Goal: Task Accomplishment & Management: Use online tool/utility

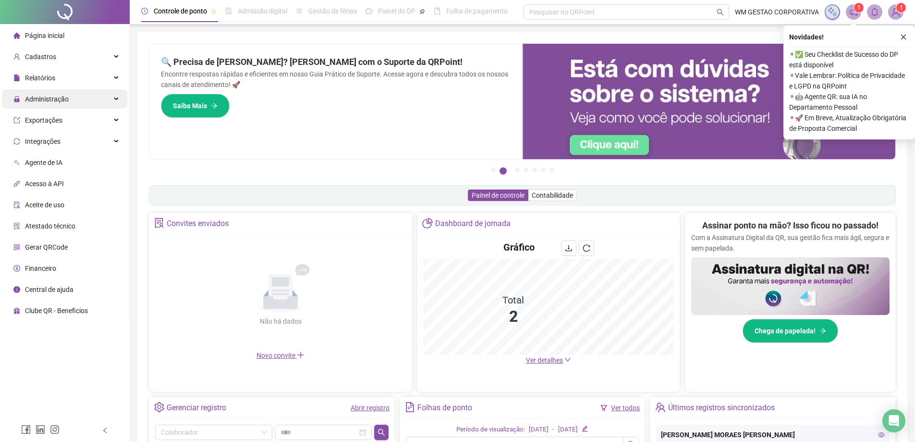
click at [70, 102] on div "Administração" at bounding box center [64, 98] width 125 height 19
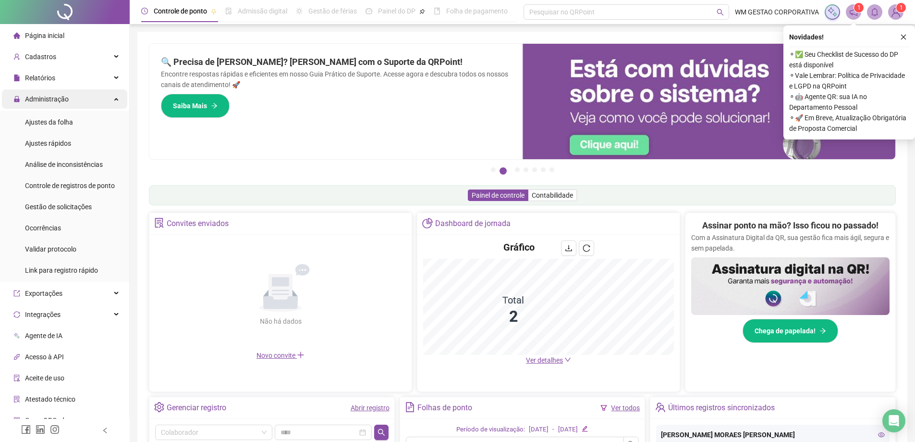
click at [70, 102] on div "Administração" at bounding box center [64, 98] width 125 height 19
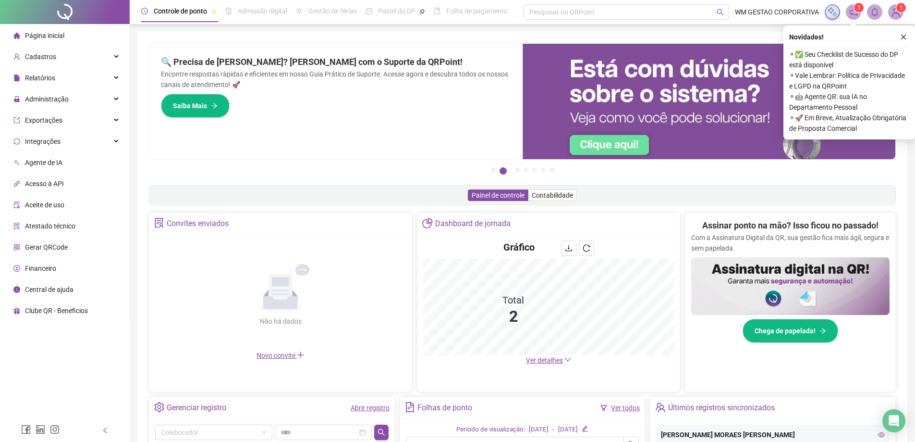
click at [69, 249] on li "Gerar QRCode" at bounding box center [64, 246] width 125 height 19
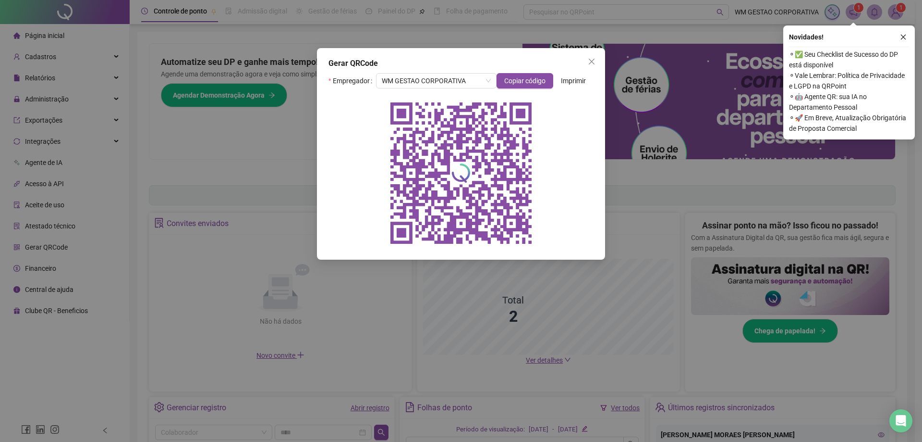
click at [562, 81] on span "Imprimir" at bounding box center [573, 80] width 25 height 11
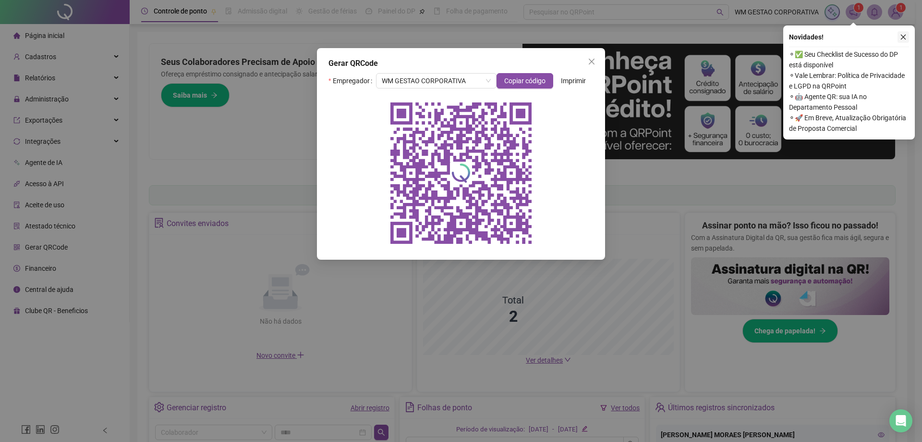
click at [906, 32] on button "button" at bounding box center [904, 37] width 12 height 12
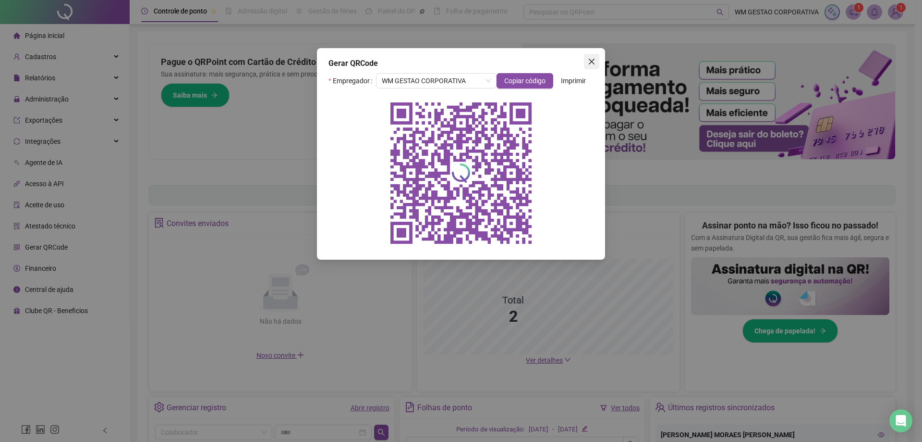
click at [594, 59] on icon "close" at bounding box center [592, 62] width 6 height 6
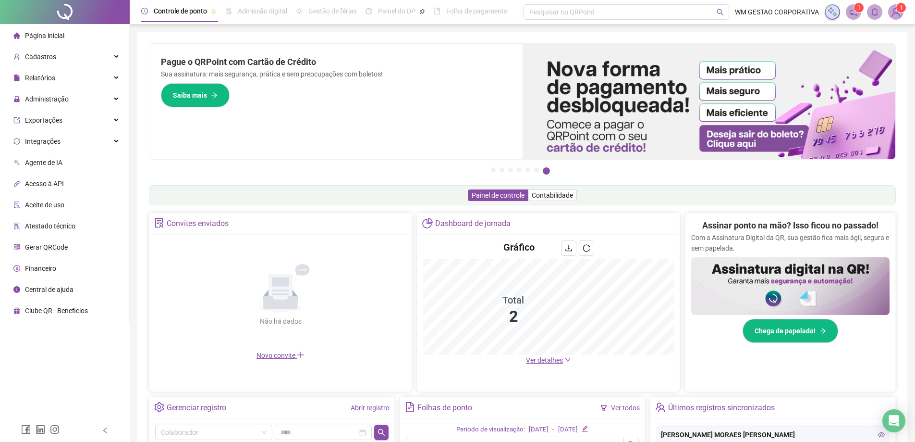
click at [897, 15] on img at bounding box center [896, 12] width 14 height 14
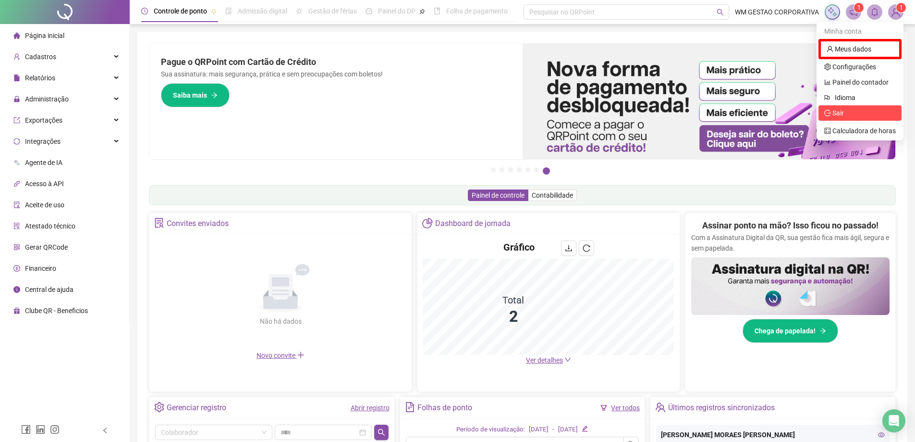
click at [863, 114] on span "Sair" at bounding box center [860, 113] width 72 height 11
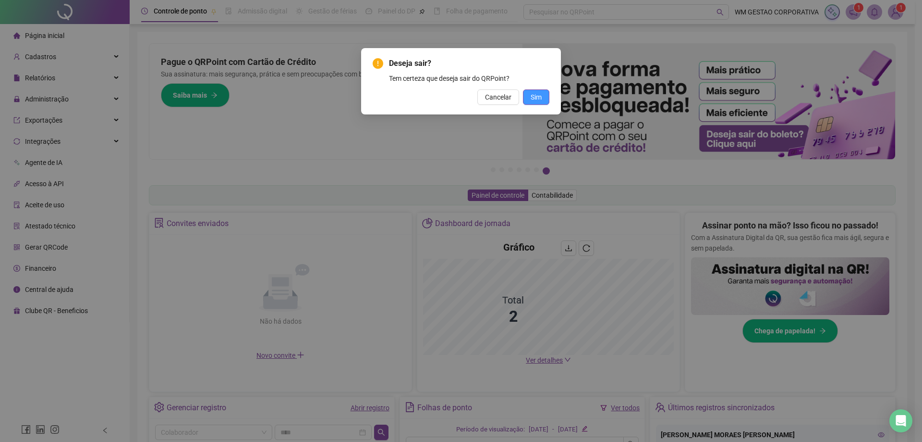
click at [539, 96] on span "Sim" at bounding box center [536, 97] width 11 height 11
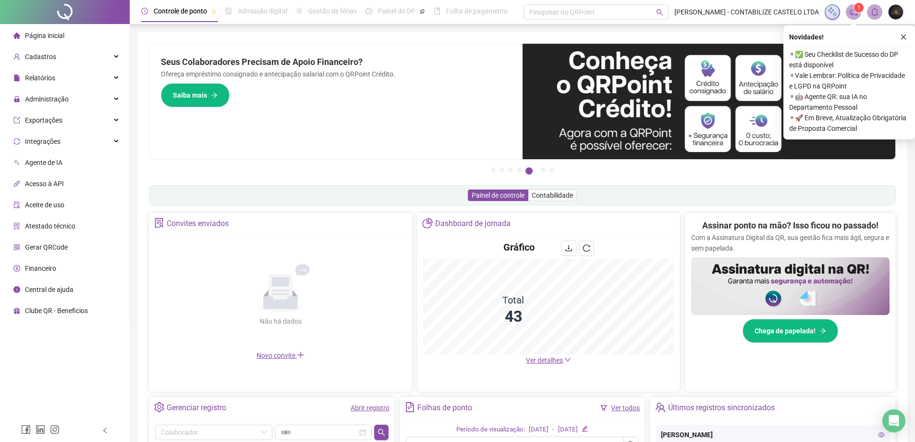
click at [40, 244] on span "Gerar QRCode" at bounding box center [46, 247] width 43 height 8
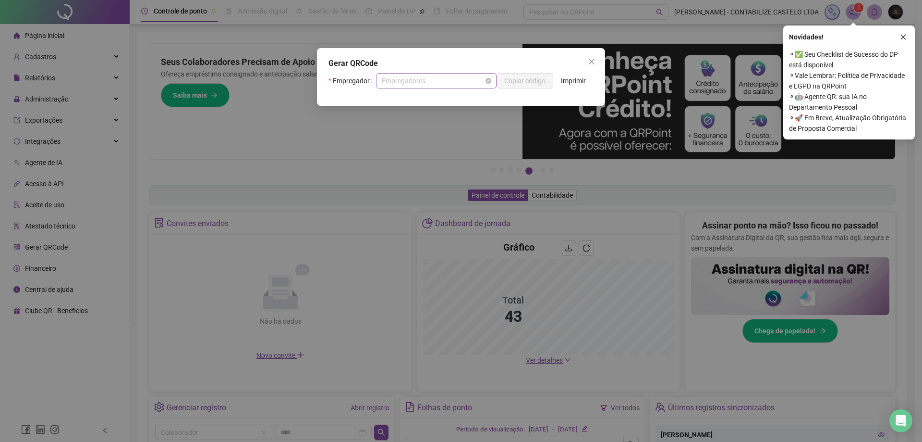
click at [437, 79] on span "Empregadores" at bounding box center [436, 81] width 109 height 14
click at [437, 79] on span "CONTABILFARMA" at bounding box center [436, 81] width 109 height 14
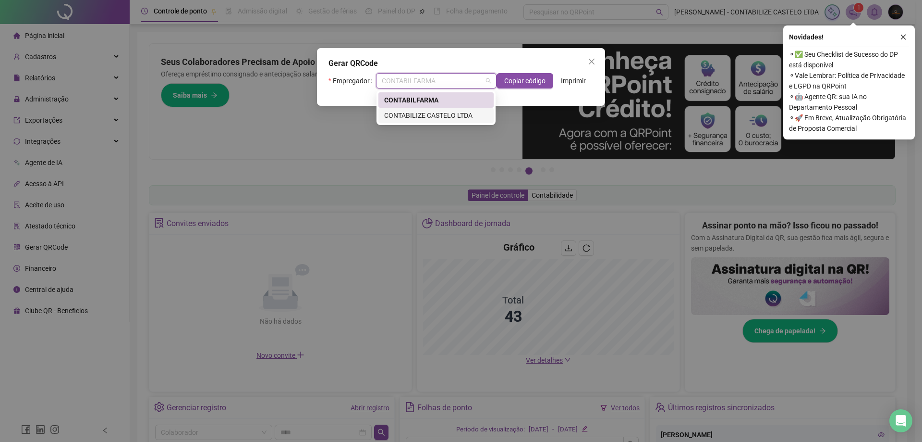
click at [429, 113] on div "CONTABILIZE CASTELO LTDA" at bounding box center [436, 115] width 104 height 11
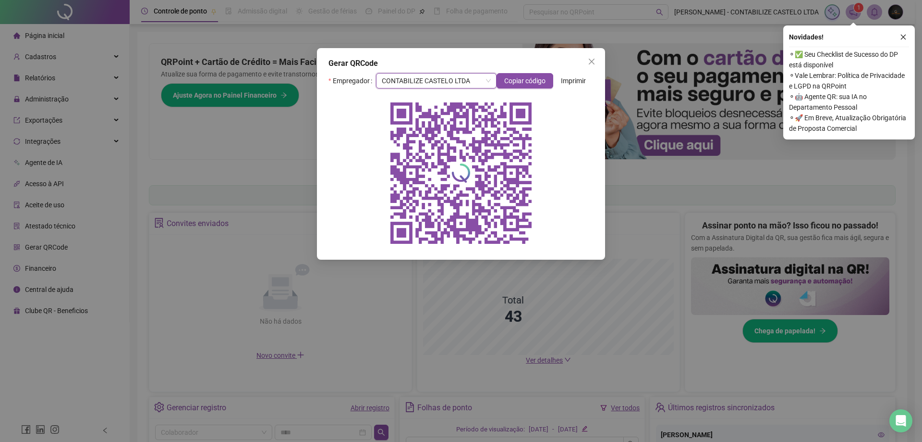
click at [570, 79] on span "Imprimir" at bounding box center [573, 80] width 25 height 11
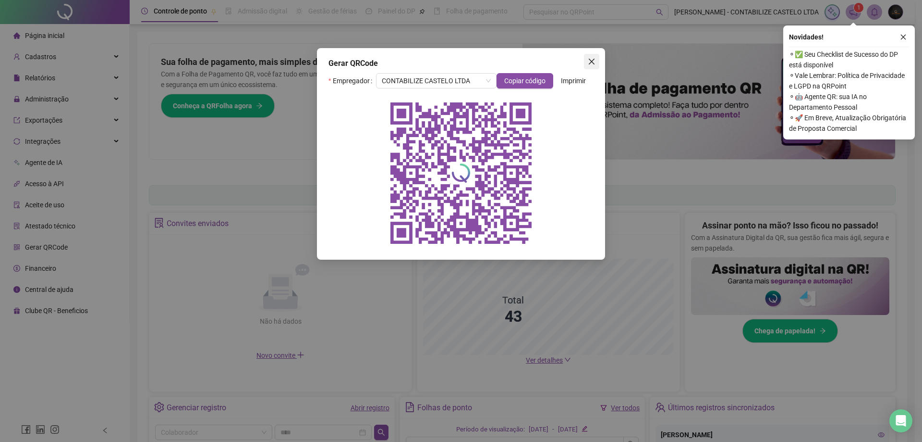
click at [593, 61] on icon "close" at bounding box center [592, 62] width 6 height 6
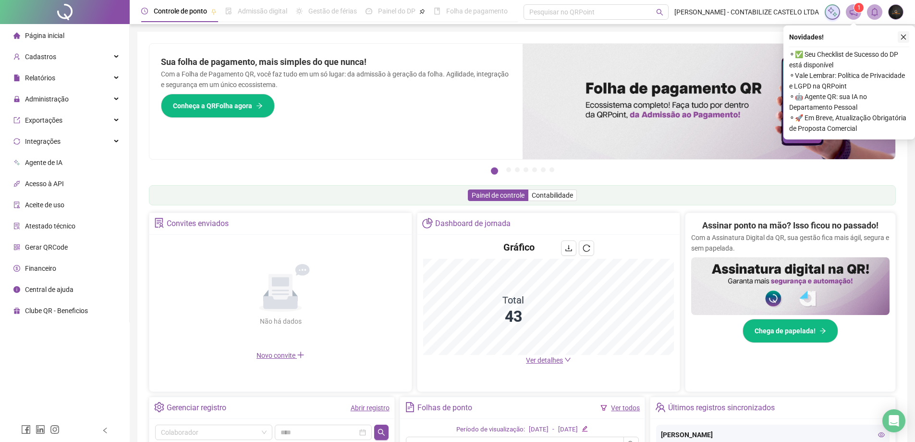
click at [904, 37] on icon "close" at bounding box center [903, 37] width 5 height 5
